Goal: Task Accomplishment & Management: Manage account settings

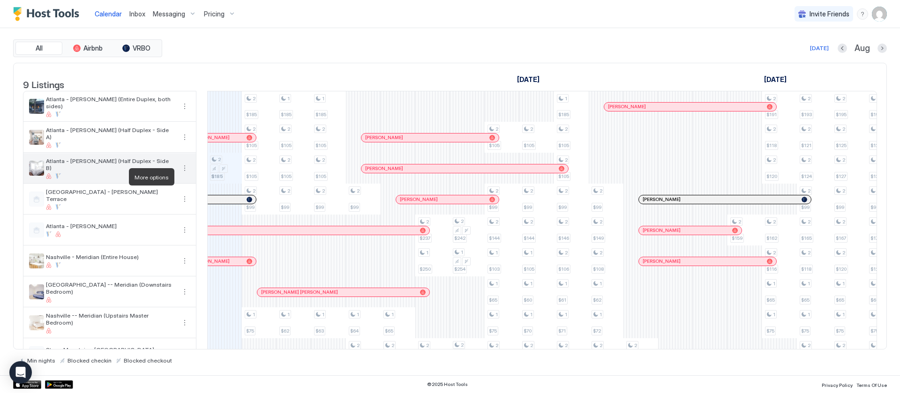
click at [185, 174] on button "More options" at bounding box center [184, 168] width 11 height 11
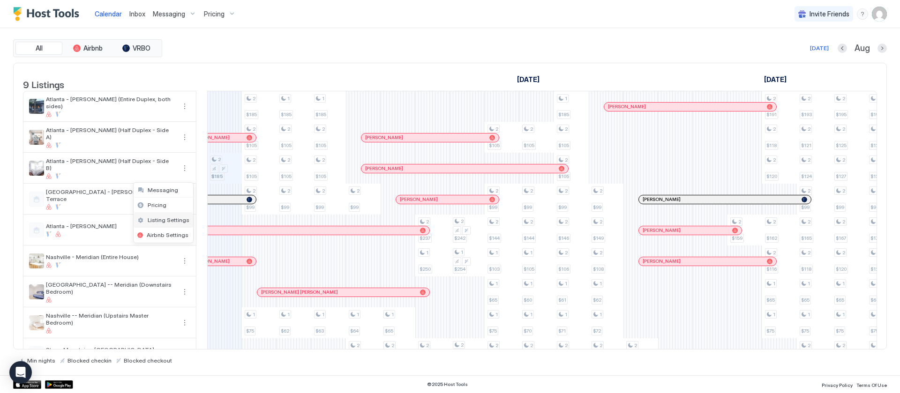
click at [159, 219] on span "Listing Settings" at bounding box center [169, 220] width 42 height 7
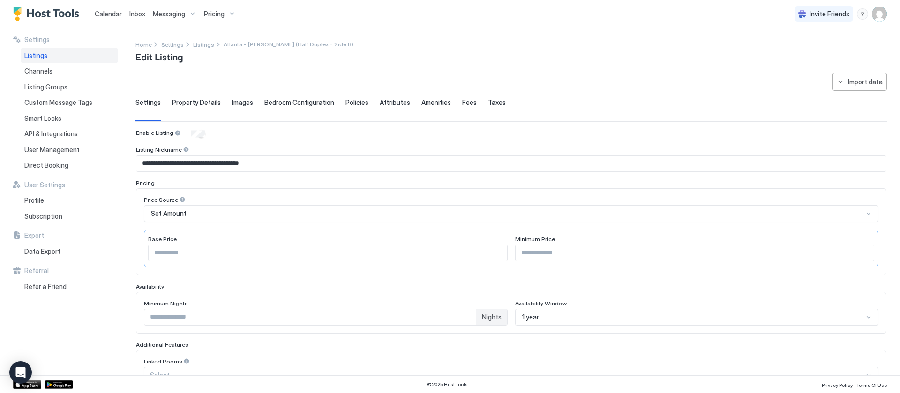
click at [198, 101] on span "Property Details" at bounding box center [196, 102] width 49 height 8
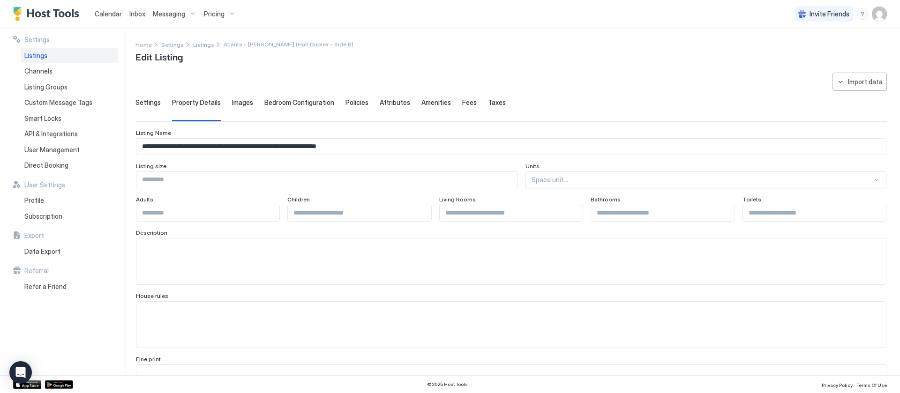
click at [232, 99] on span "Images" at bounding box center [242, 102] width 21 height 8
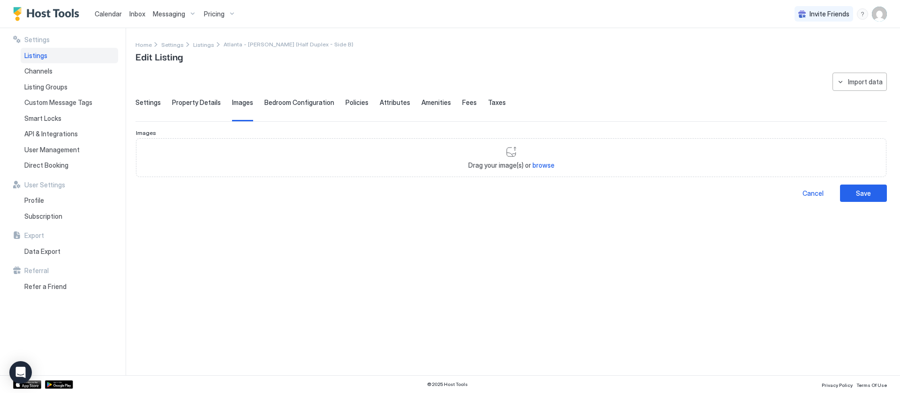
click at [261, 101] on div "Settings Property Details Images Bedroom Configuration Policies Attributes Amen…" at bounding box center [510, 109] width 751 height 23
click at [275, 108] on div "Bedroom Configuration" at bounding box center [299, 109] width 70 height 23
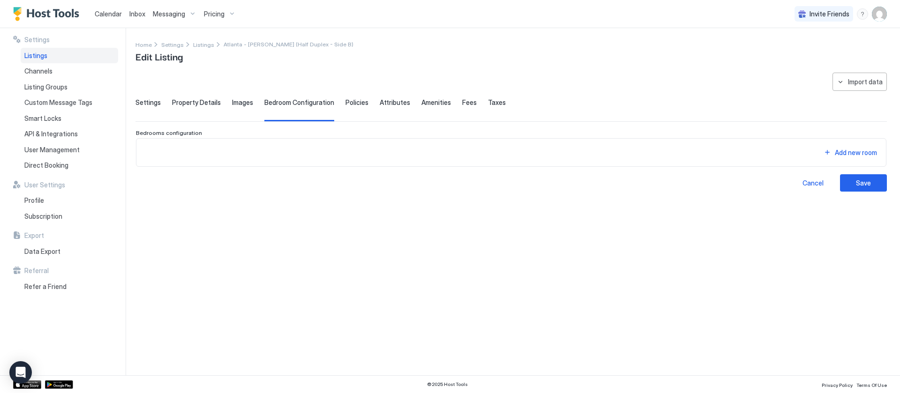
click at [351, 101] on span "Policies" at bounding box center [356, 102] width 23 height 8
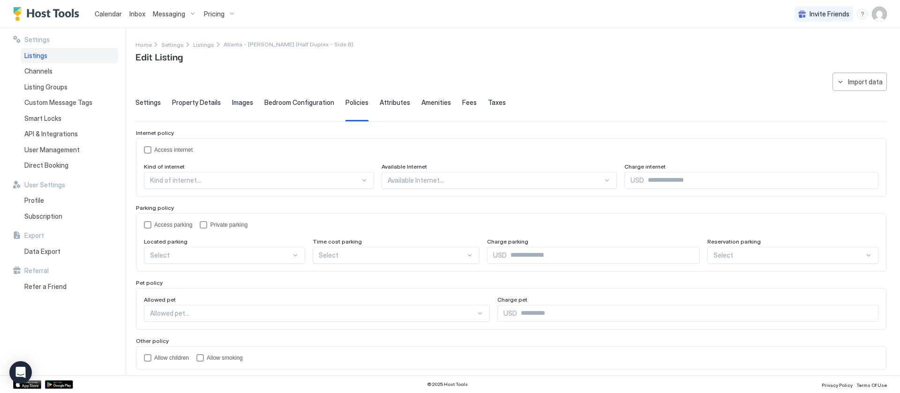
click at [392, 100] on span "Attributes" at bounding box center [395, 102] width 30 height 8
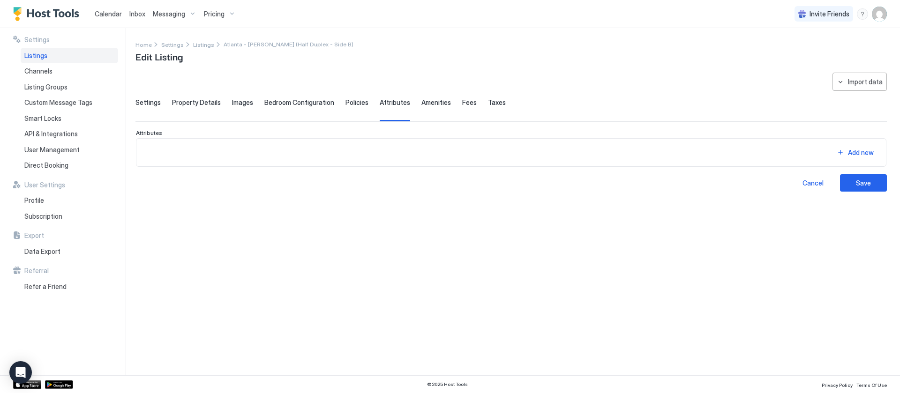
click at [421, 103] on span "Amenities" at bounding box center [436, 102] width 30 height 8
click at [453, 104] on div "Settings Property Details Images Bedroom Configuration Policies Attributes Amen…" at bounding box center [510, 109] width 751 height 23
click at [468, 106] on div "Settings Property Details Images Bedroom Configuration Policies Attributes Amen…" at bounding box center [510, 109] width 751 height 23
click at [453, 103] on div "Settings Property Details Images Bedroom Configuration Policies Attributes Amen…" at bounding box center [510, 109] width 751 height 23
click at [143, 102] on span "Settings" at bounding box center [147, 102] width 25 height 8
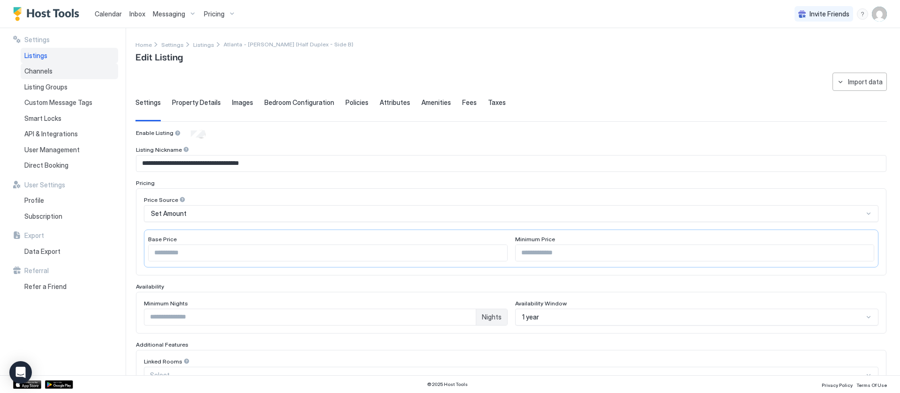
click at [34, 70] on span "Channels" at bounding box center [38, 71] width 28 height 8
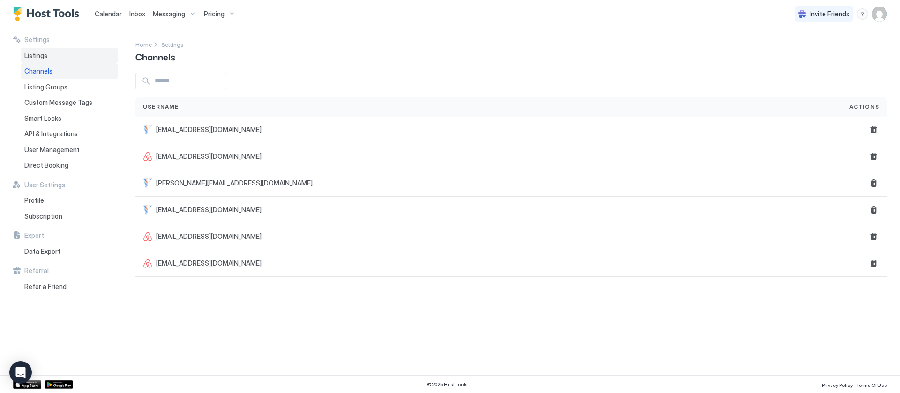
click at [28, 52] on span "Listings" at bounding box center [35, 56] width 23 height 8
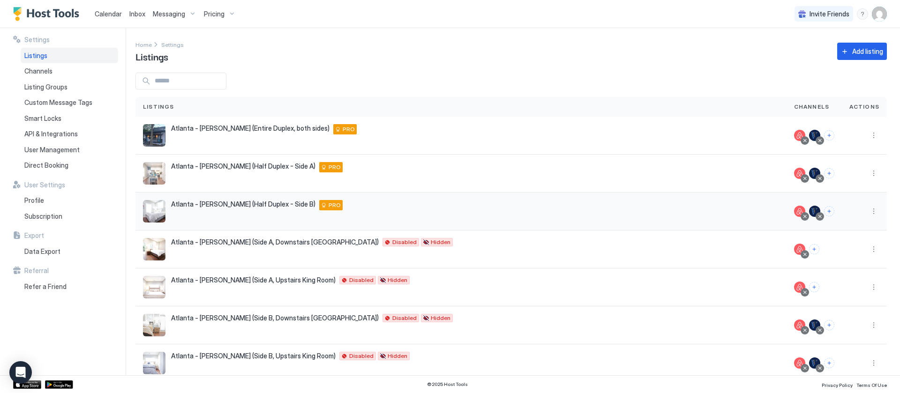
click at [168, 212] on div "Atlanta - [PERSON_NAME] (Half Duplex - Side B) [STREET_ADDRESS][PERSON_NAME] PRO" at bounding box center [461, 211] width 636 height 22
click at [224, 11] on div "Pricing" at bounding box center [219, 14] width 39 height 16
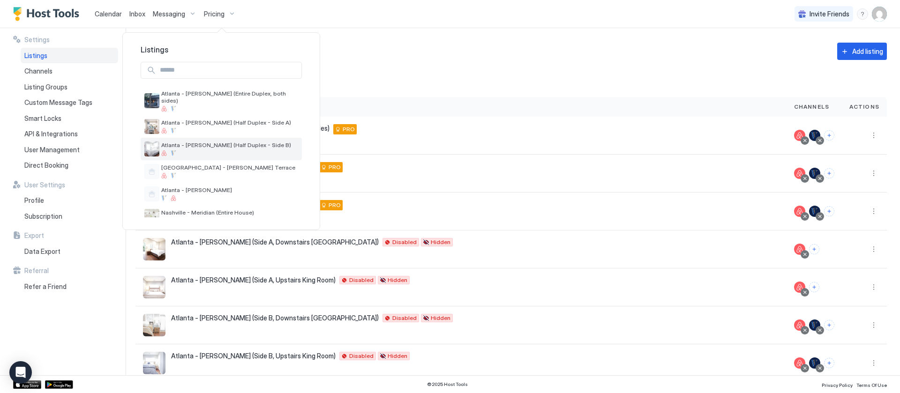
click at [187, 142] on span "Atlanta - [PERSON_NAME] (Half Duplex - Side B)" at bounding box center [229, 145] width 137 height 7
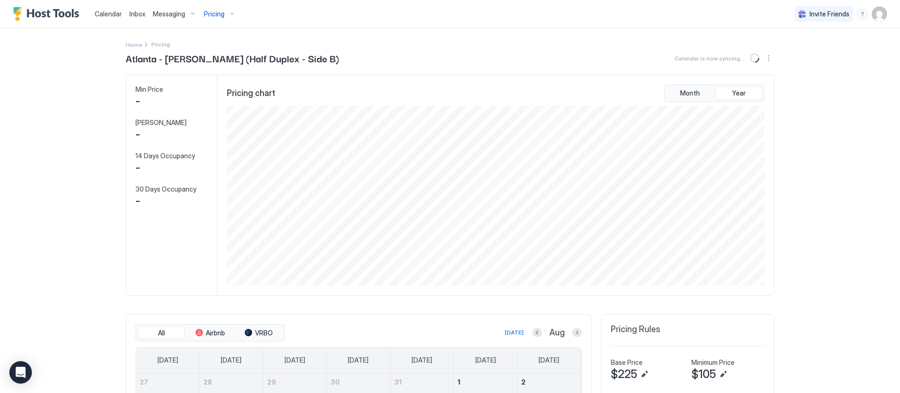
click at [646, 78] on div at bounding box center [450, 196] width 900 height 393
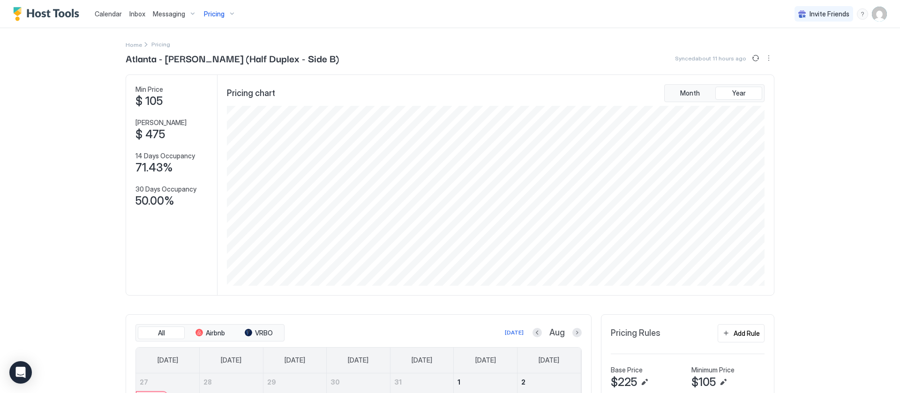
scroll to position [329, 0]
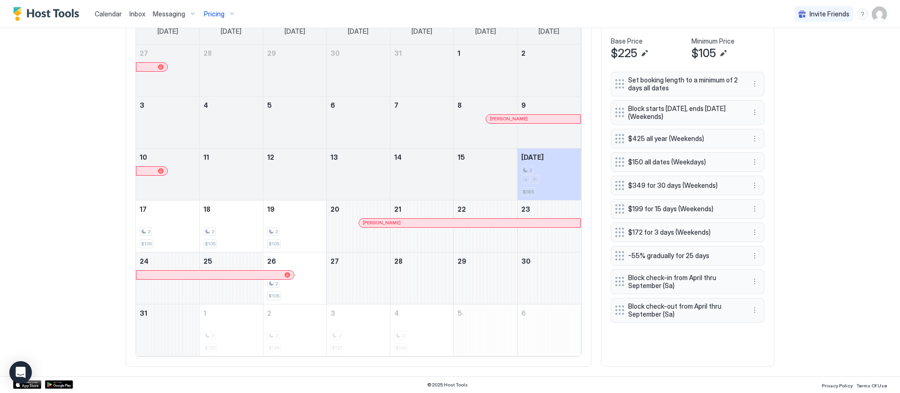
click at [828, 297] on div "Calendar Inbox Messaging Pricing Invite Friends AS Home Pricing Atlanta - [PERS…" at bounding box center [450, 196] width 900 height 393
click at [750, 282] on button "More options" at bounding box center [754, 281] width 11 height 11
click at [756, 305] on div "Pause" at bounding box center [761, 310] width 35 height 15
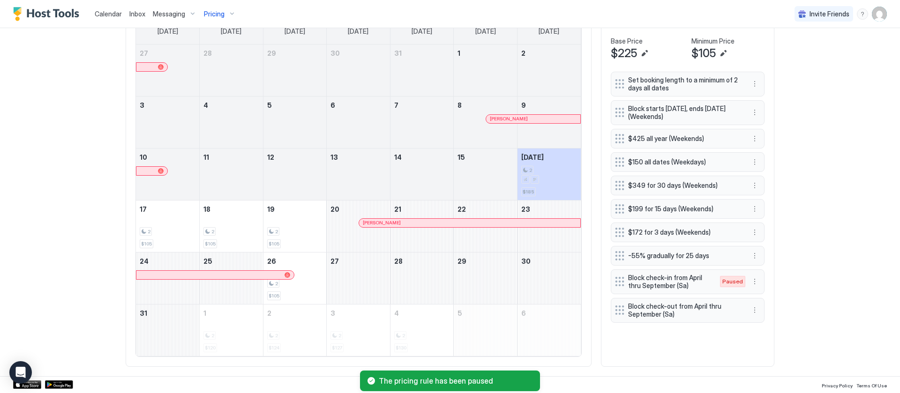
click at [815, 286] on div "Calendar Inbox Messaging Pricing Invite Friends AS Home Pricing Atlanta - [PERS…" at bounding box center [450, 196] width 900 height 393
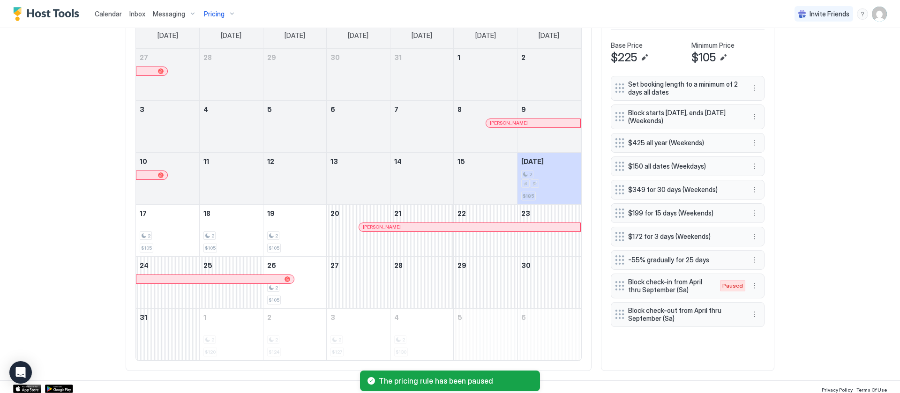
scroll to position [324, 0]
click at [860, 235] on div "Calendar Inbox Messaging Pricing Invite Friends AS Home Pricing Atlanta - [PERS…" at bounding box center [450, 196] width 900 height 393
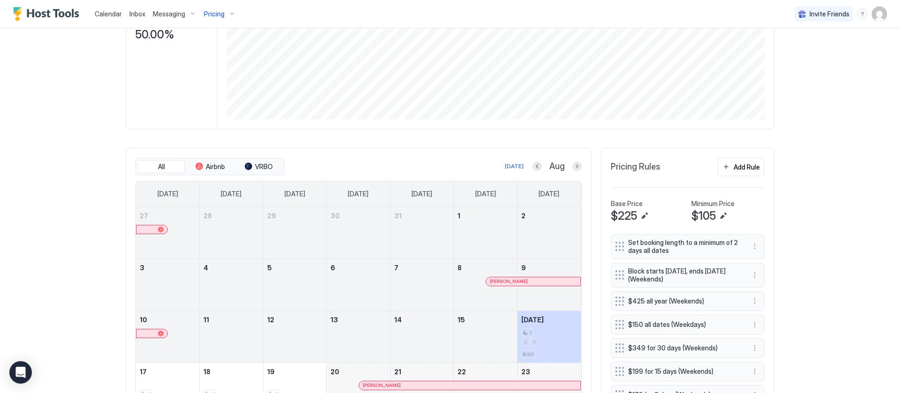
scroll to position [154, 0]
